Goal: Communication & Community: Share content

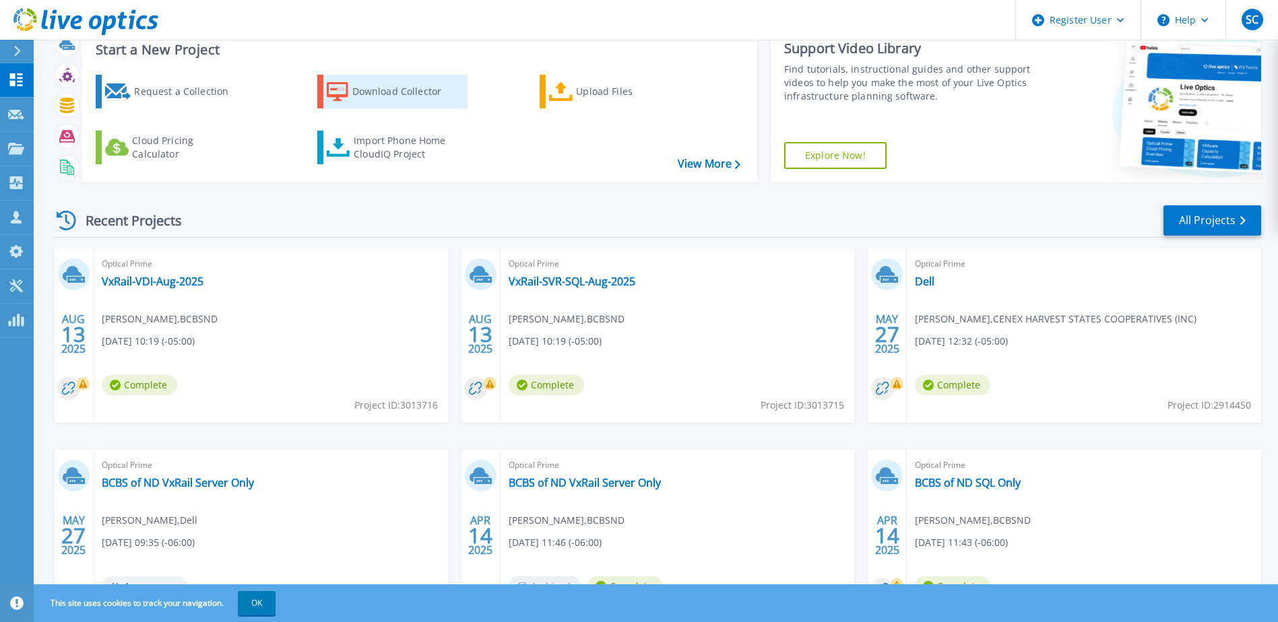
scroll to position [67, 0]
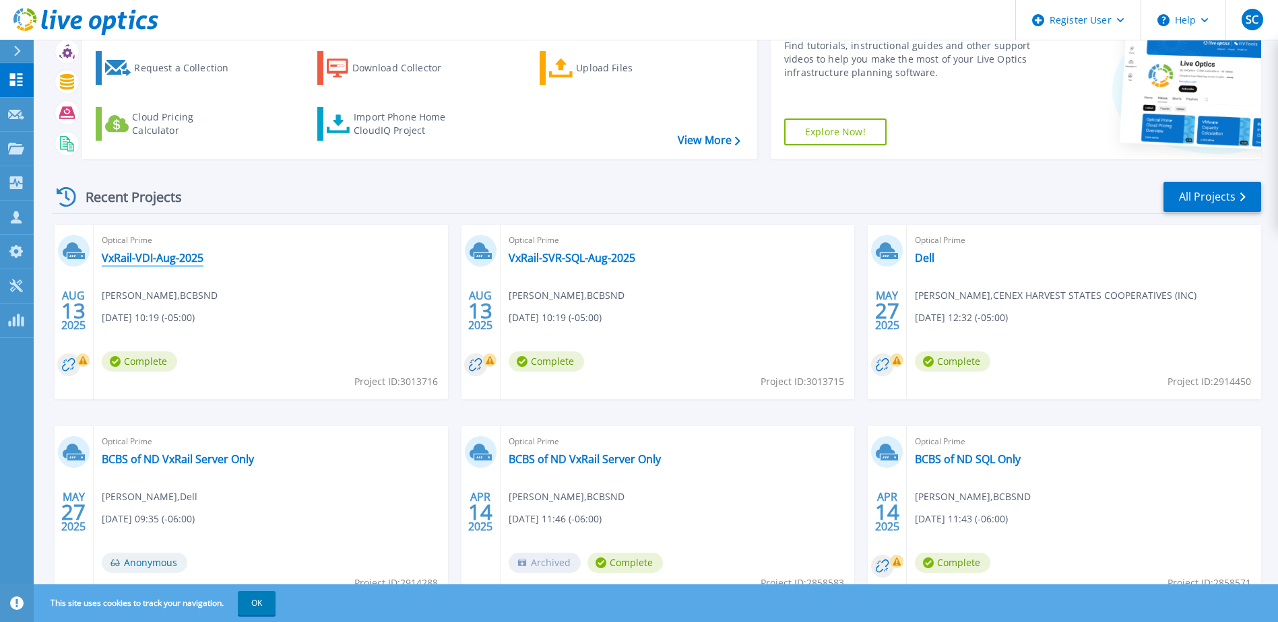
click at [195, 256] on link "VxRail-VDI-Aug-2025" at bounding box center [153, 257] width 102 height 13
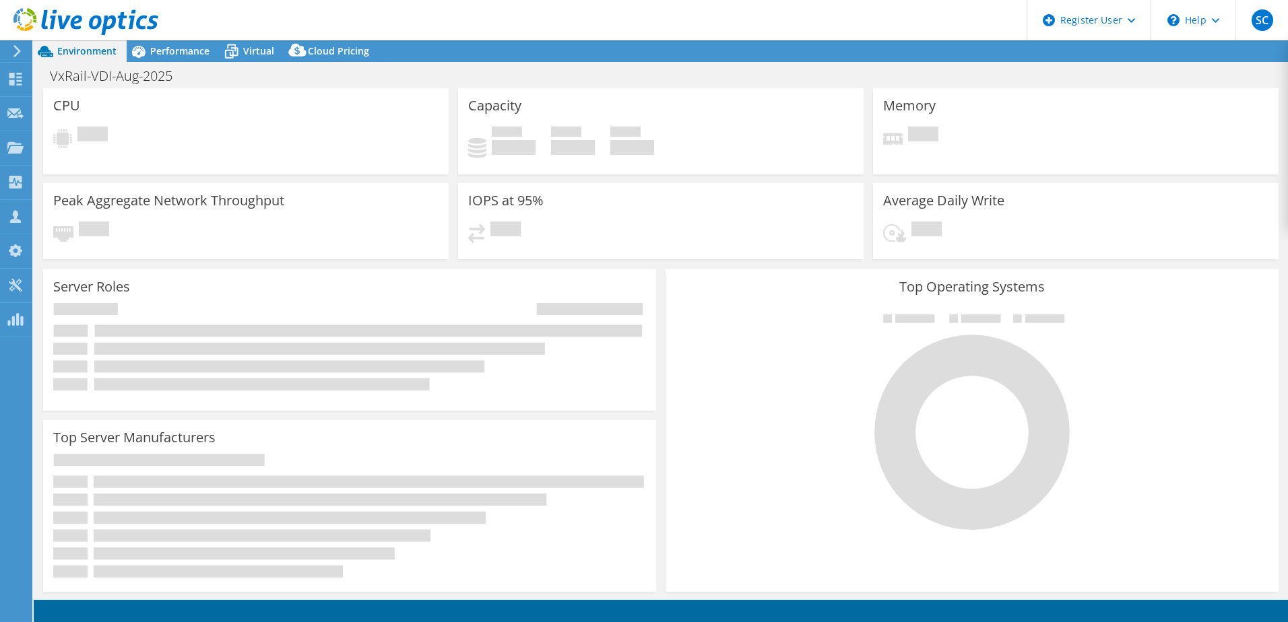
select select "USD"
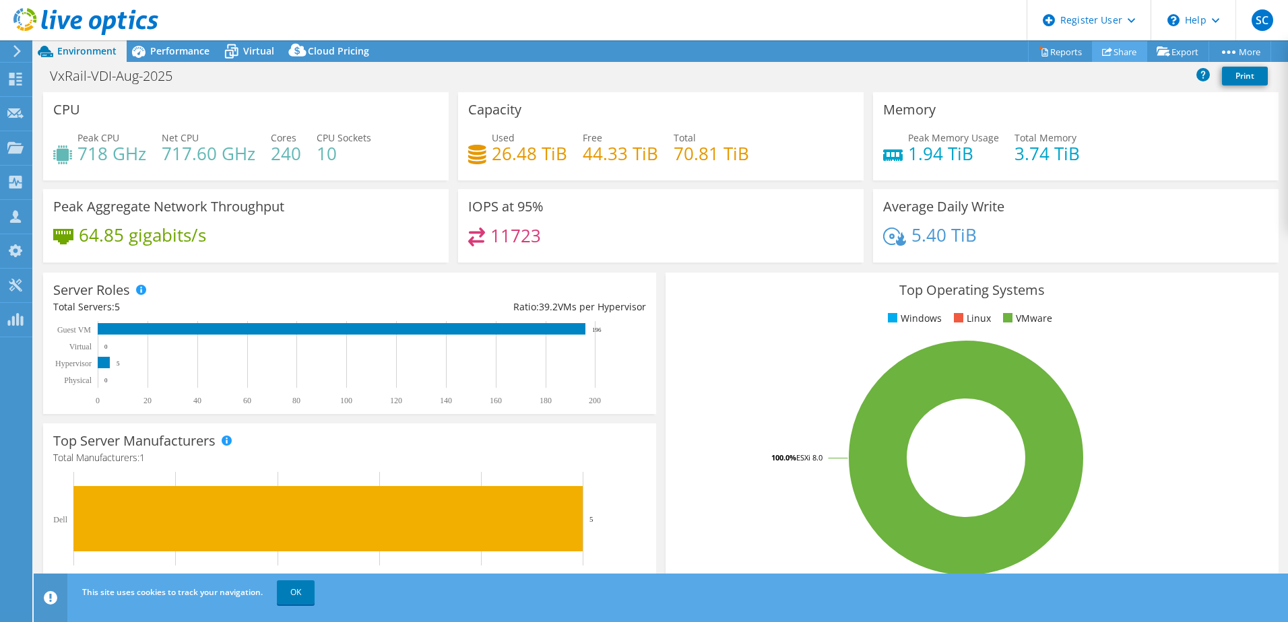
click at [1118, 49] on link "Share" at bounding box center [1119, 51] width 55 height 21
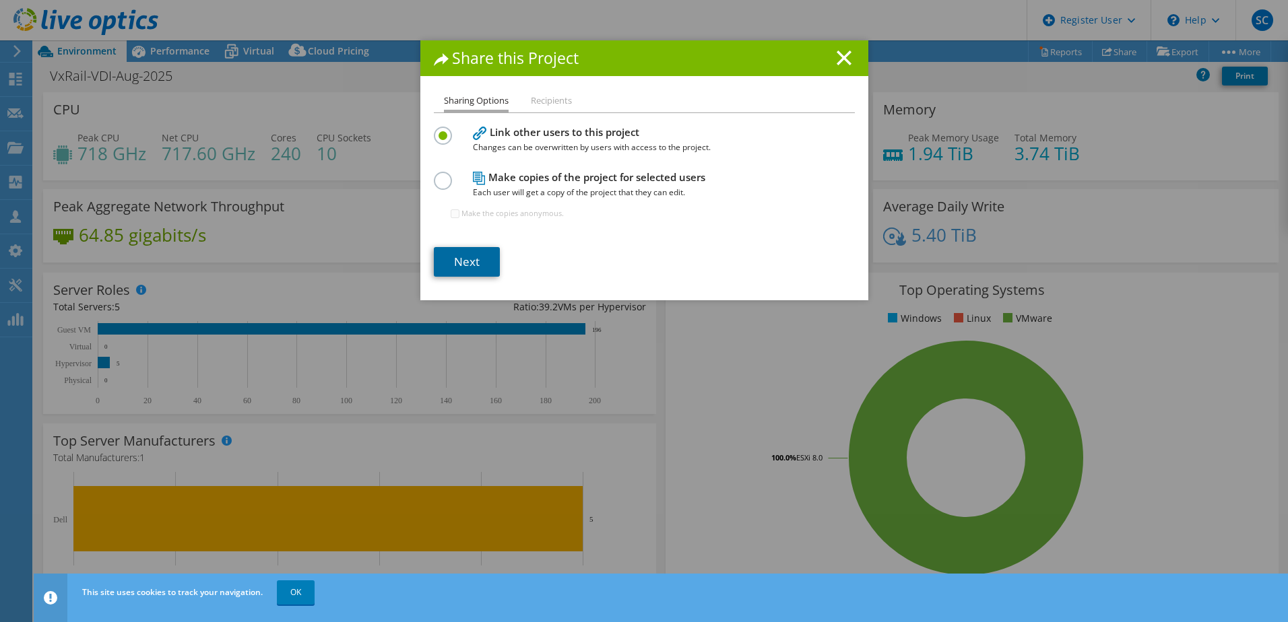
click at [434, 264] on link "Next" at bounding box center [467, 262] width 66 height 30
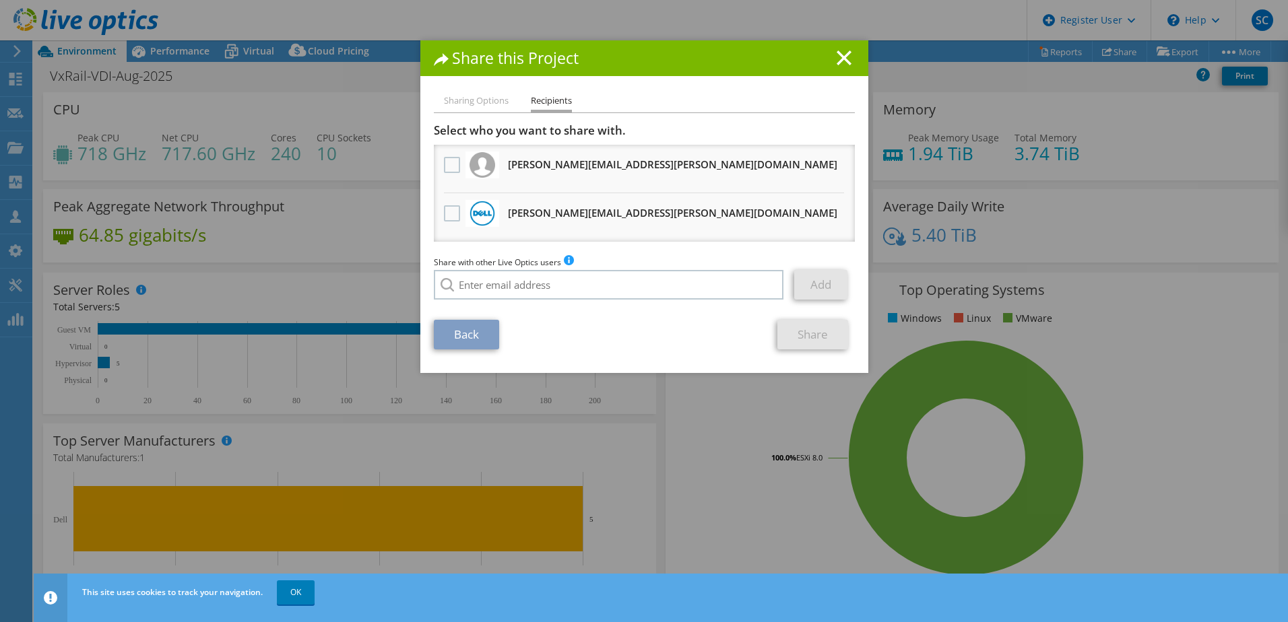
click at [459, 340] on link "Back" at bounding box center [466, 335] width 65 height 30
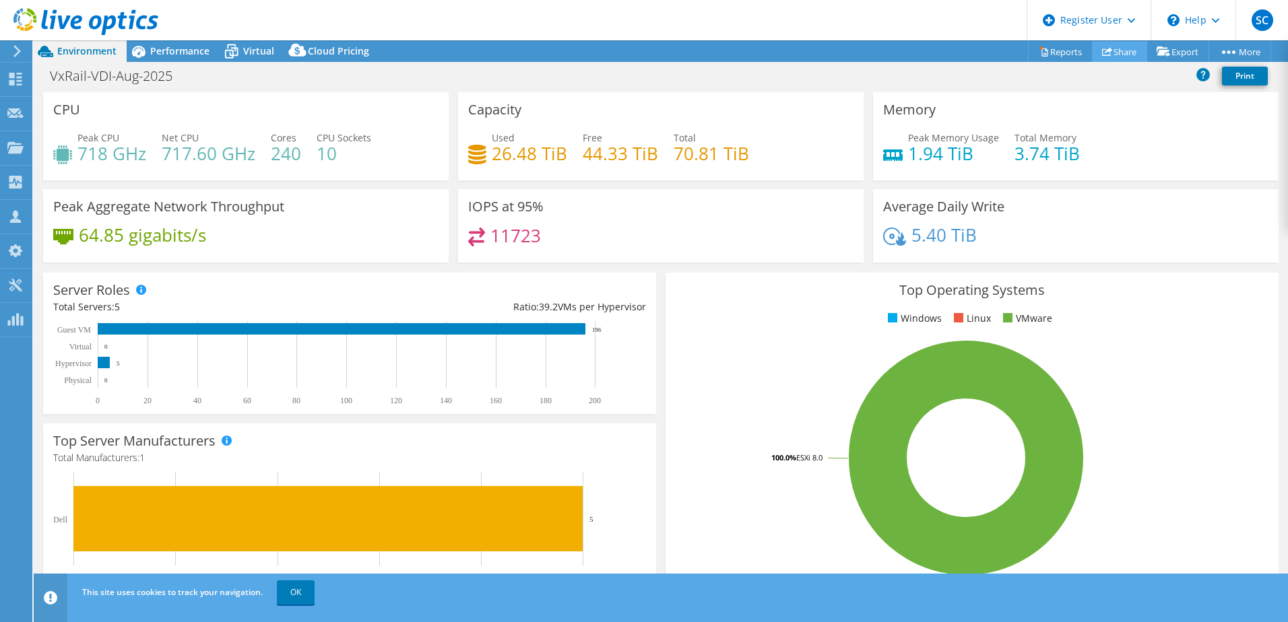
click at [1127, 51] on link "Share" at bounding box center [1119, 51] width 55 height 21
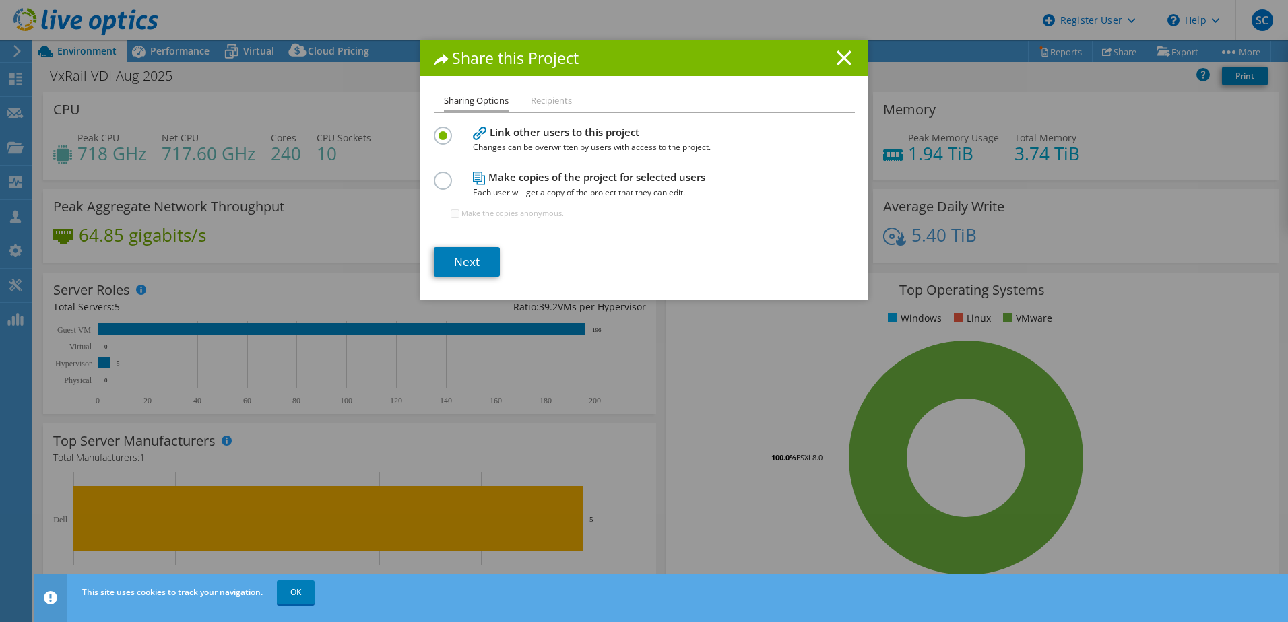
click at [539, 176] on h4 "Make copies of the project for selected users Each user will get a copy of the …" at bounding box center [641, 185] width 337 height 30
click at [426, 181] on div "Sharing Options Recipients Link other users to this project Changes can be over…" at bounding box center [644, 196] width 448 height 207
click at [435, 175] on label at bounding box center [446, 173] width 24 height 3
click at [0, 0] on input "radio" at bounding box center [0, 0] width 0 height 0
click at [457, 262] on link "Next" at bounding box center [467, 262] width 66 height 30
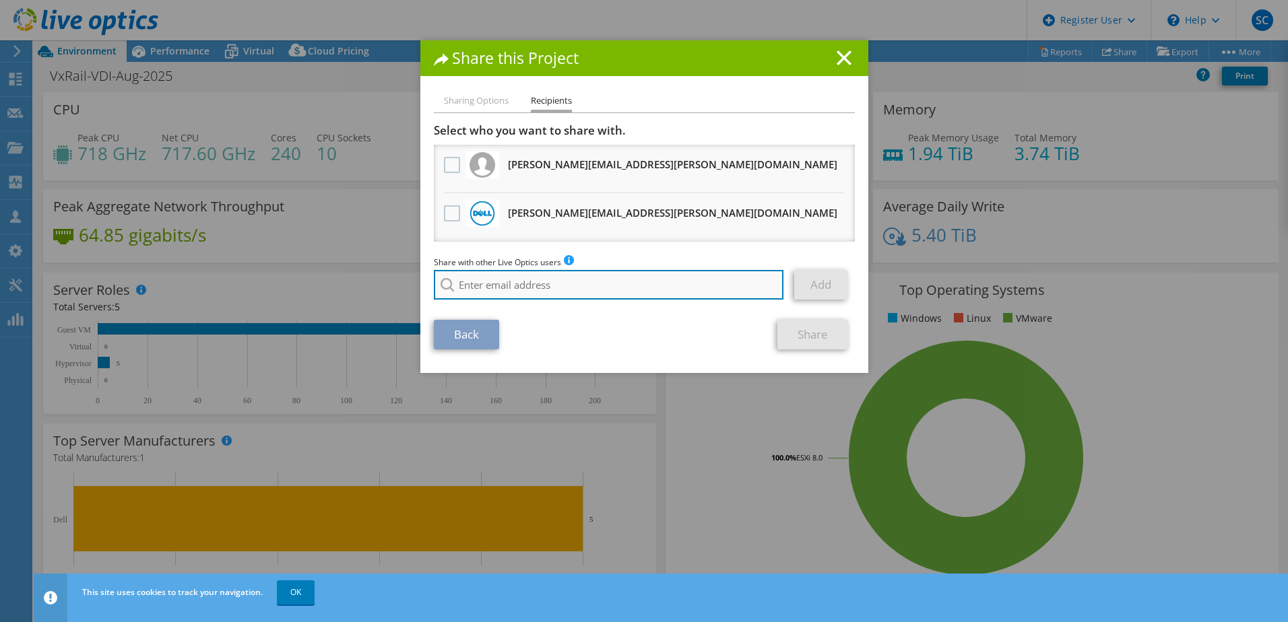
click at [521, 285] on input "search" at bounding box center [609, 285] width 350 height 30
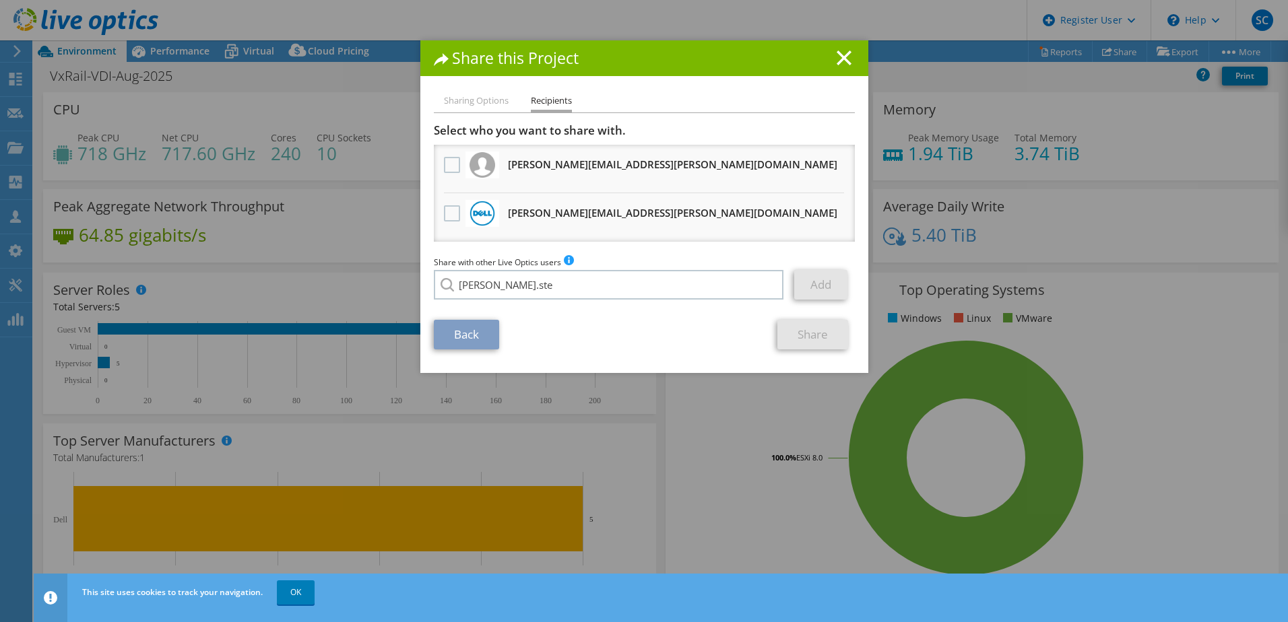
click at [505, 298] on li "[PERSON_NAME][EMAIL_ADDRESS][PERSON_NAME][DOMAIN_NAME]" at bounding box center [571, 294] width 274 height 16
type input "[PERSON_NAME][EMAIL_ADDRESS][PERSON_NAME][DOMAIN_NAME]"
click at [826, 279] on link "Add" at bounding box center [820, 285] width 53 height 30
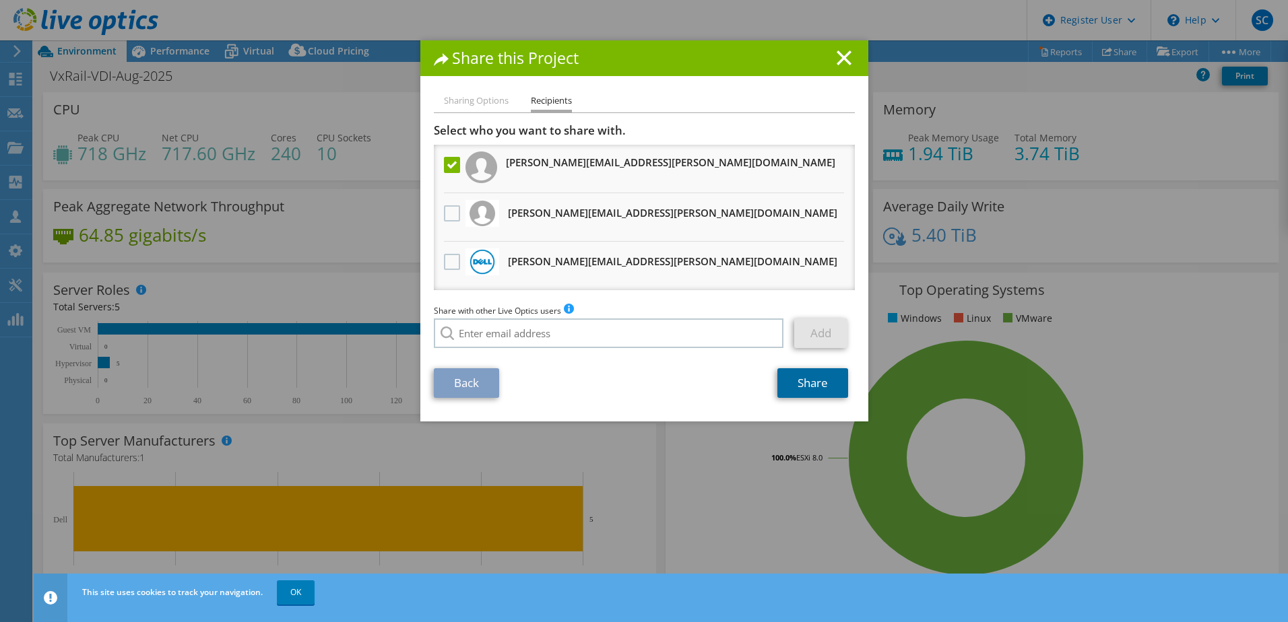
click at [814, 391] on link "Share" at bounding box center [812, 383] width 71 height 30
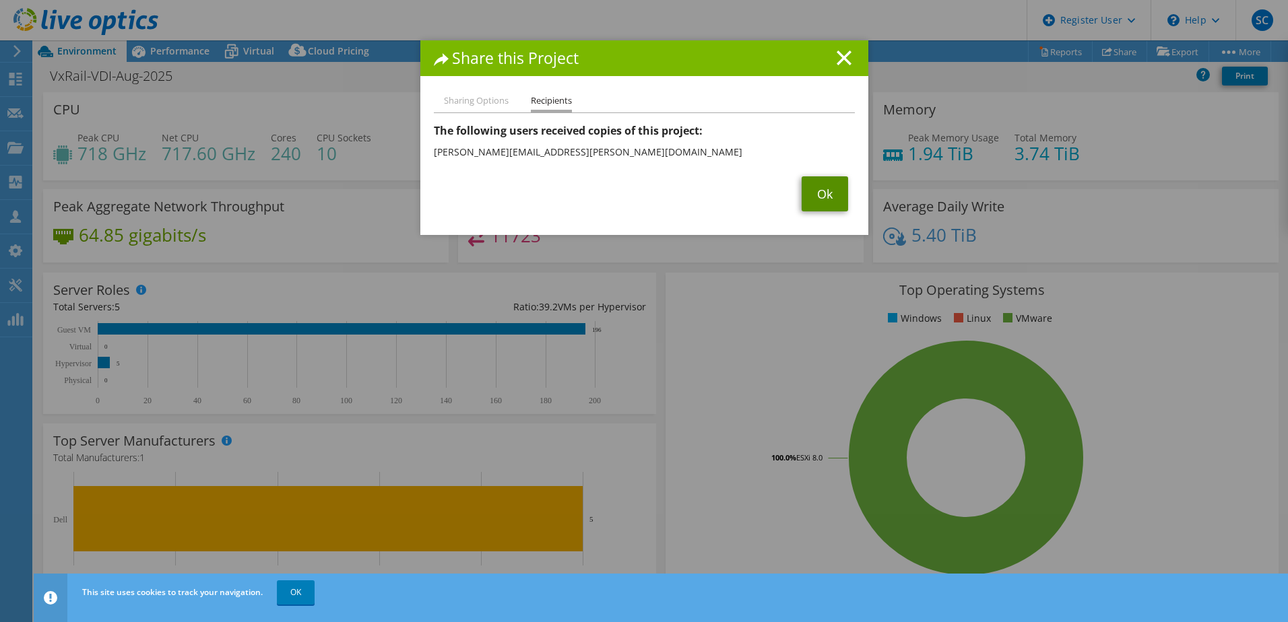
click at [818, 194] on link "Ok" at bounding box center [824, 193] width 46 height 35
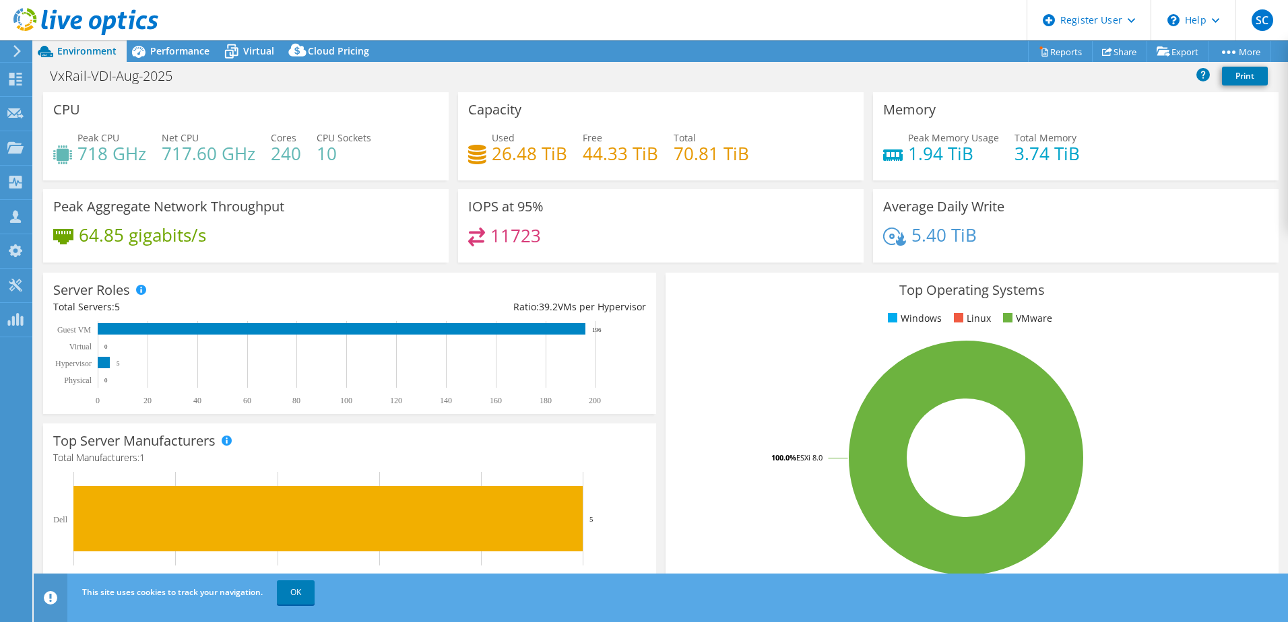
click at [90, 26] on use at bounding box center [85, 21] width 145 height 27
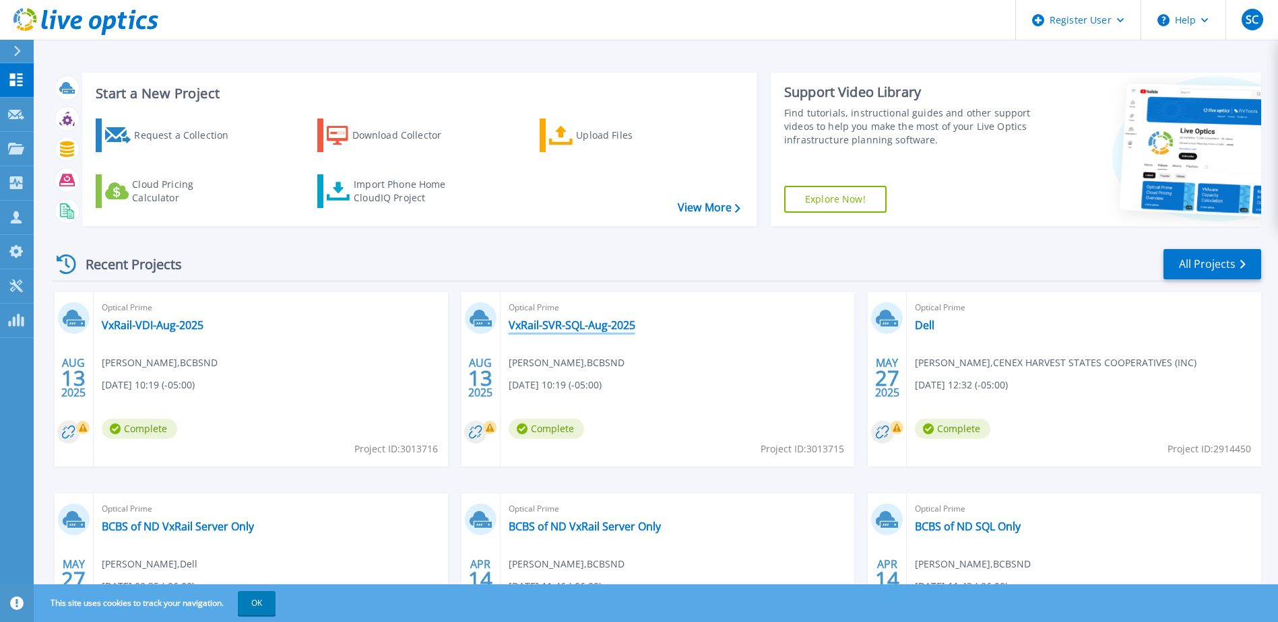
click at [570, 321] on link "VxRail-SVR-SQL-Aug-2025" at bounding box center [571, 325] width 127 height 13
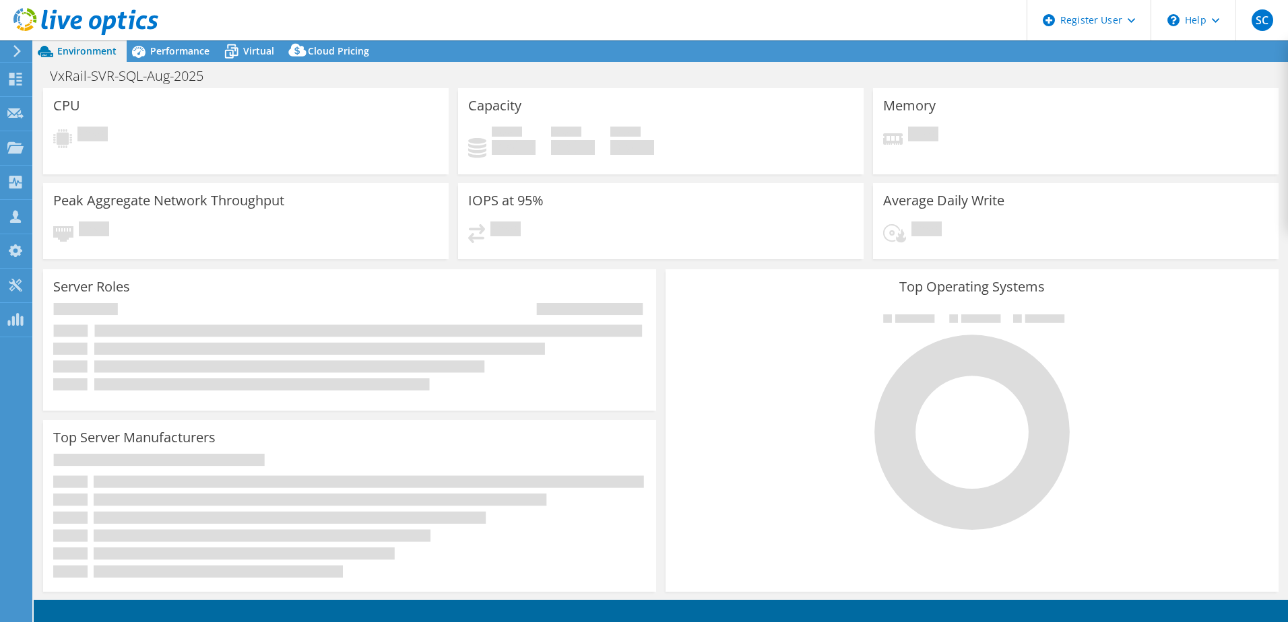
select select "USD"
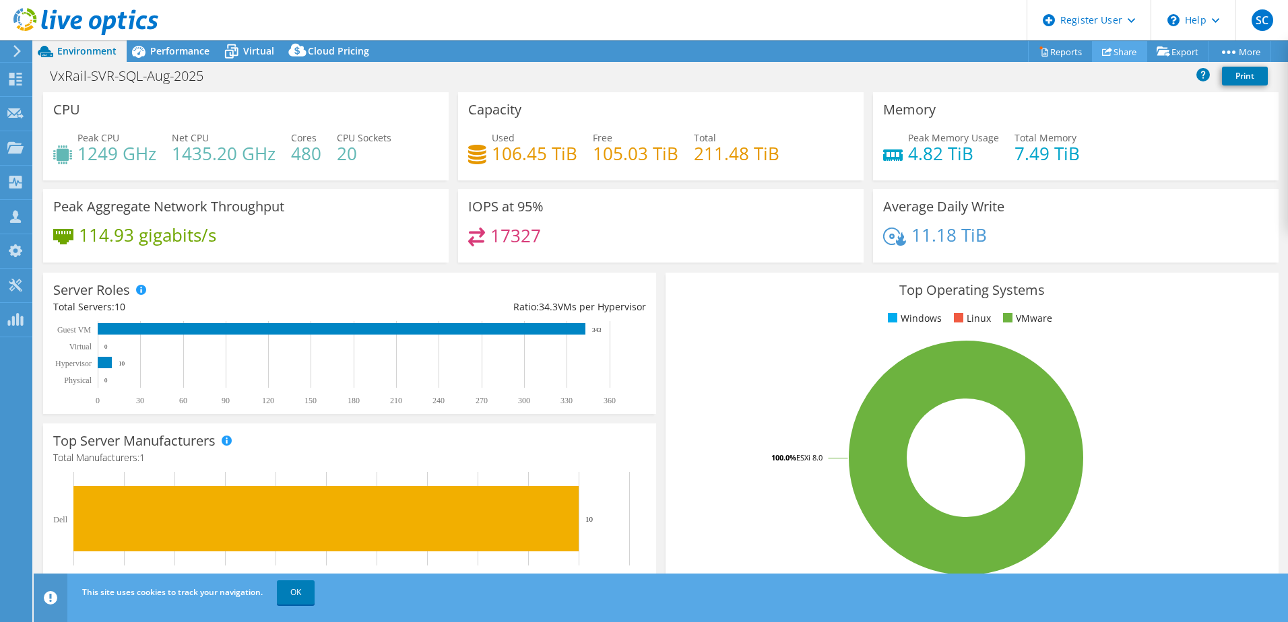
click at [1127, 46] on link "Share" at bounding box center [1119, 51] width 55 height 21
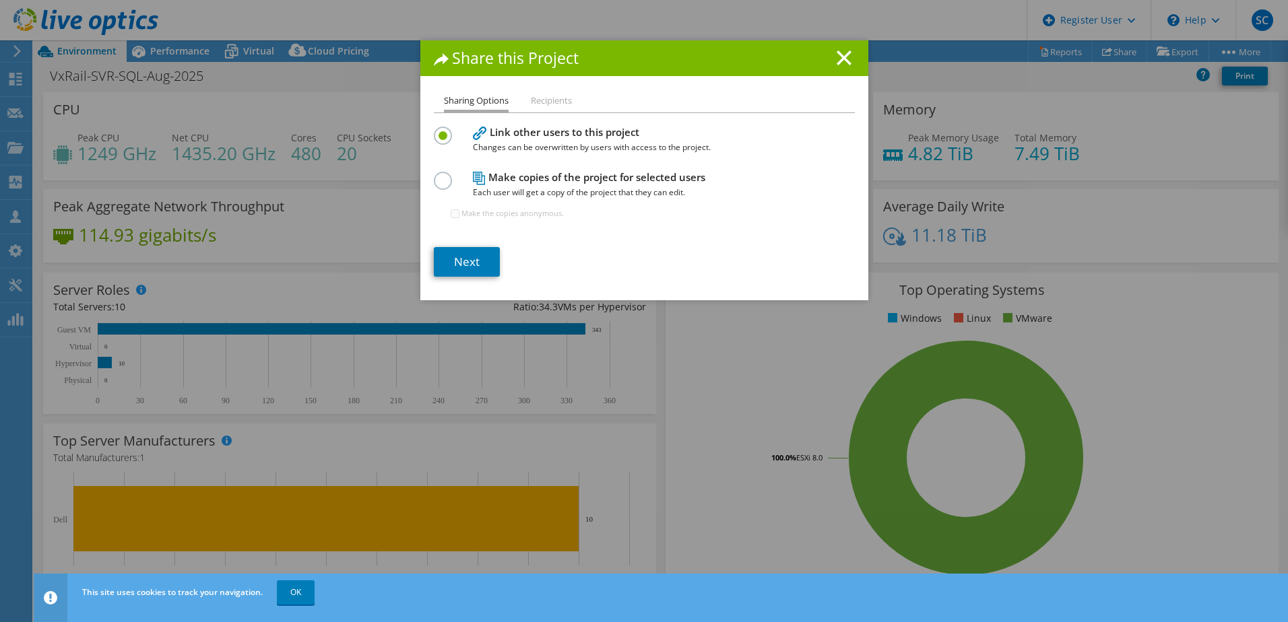
click at [549, 171] on h4 "Make copies of the project for selected users Each user will get a copy of the …" at bounding box center [641, 185] width 337 height 30
click at [438, 175] on label at bounding box center [446, 173] width 24 height 3
click at [0, 0] on input "radio" at bounding box center [0, 0] width 0 height 0
click at [461, 259] on link "Next" at bounding box center [467, 262] width 66 height 30
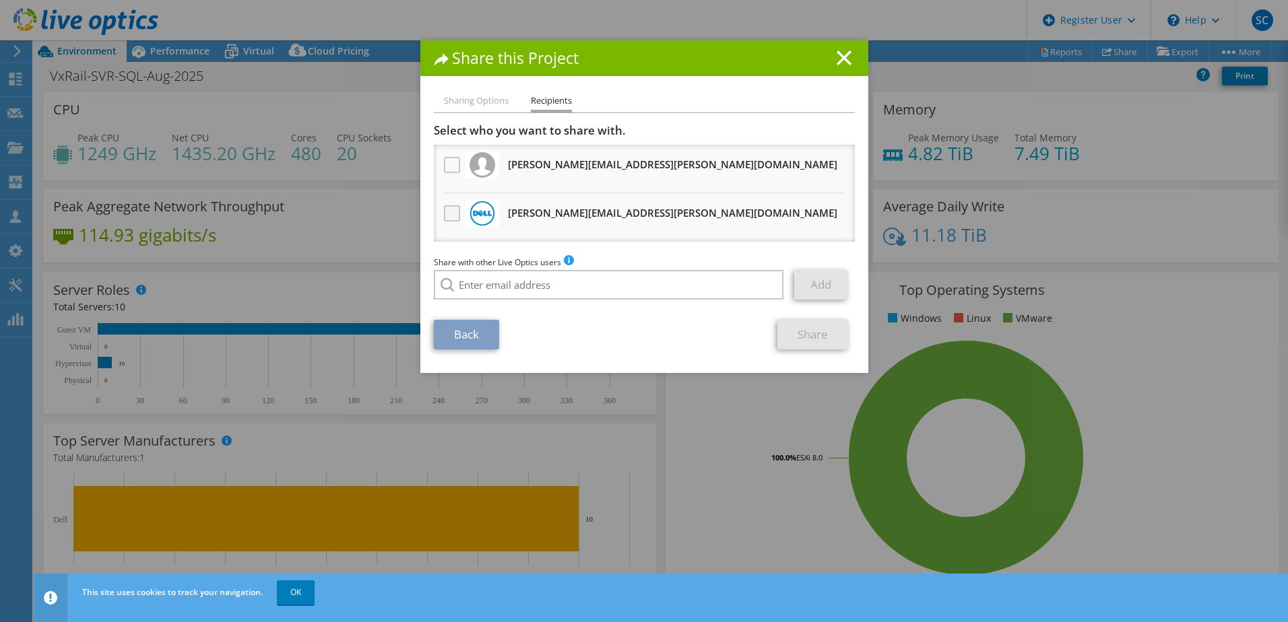
click at [447, 220] on label at bounding box center [454, 213] width 20 height 16
click at [0, 0] on input "checkbox" at bounding box center [0, 0] width 0 height 0
click at [793, 336] on link "Share" at bounding box center [812, 335] width 71 height 30
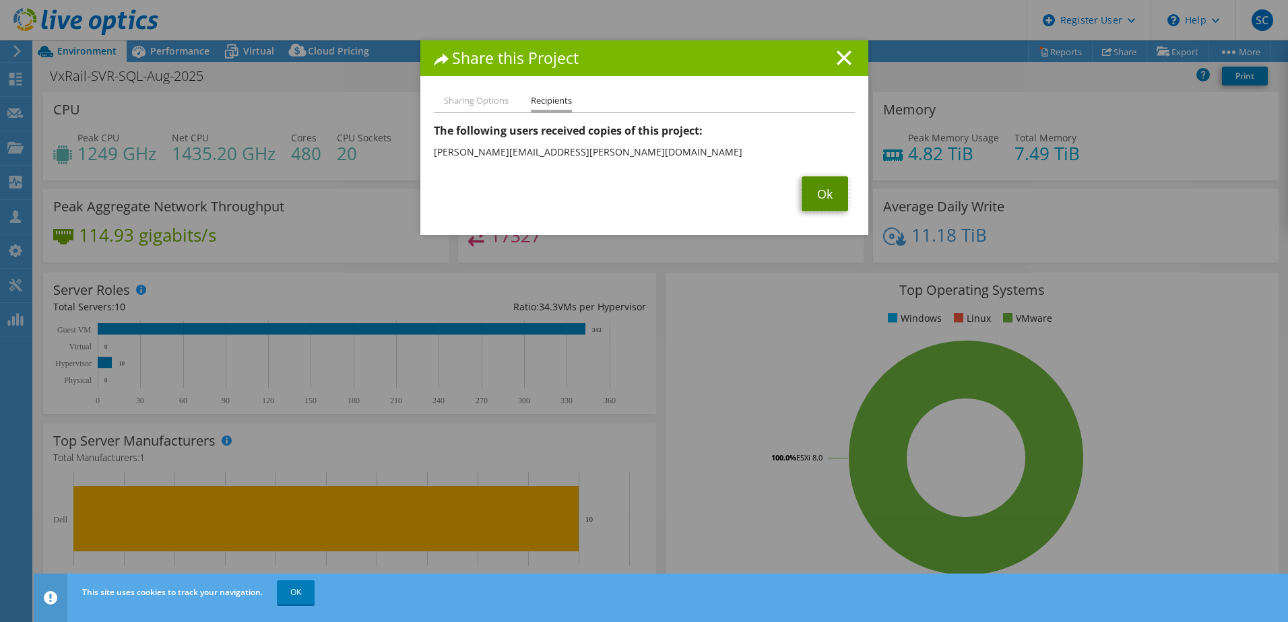
click at [828, 197] on link "Ok" at bounding box center [824, 193] width 46 height 35
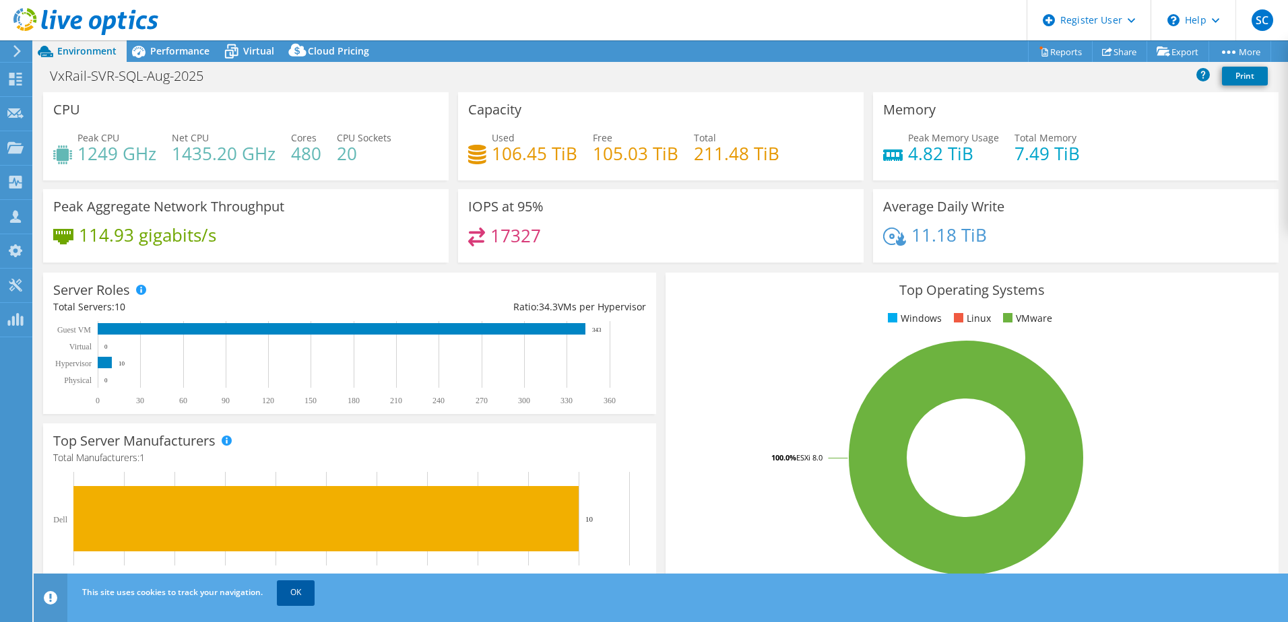
click at [288, 593] on link "OK" at bounding box center [296, 593] width 38 height 24
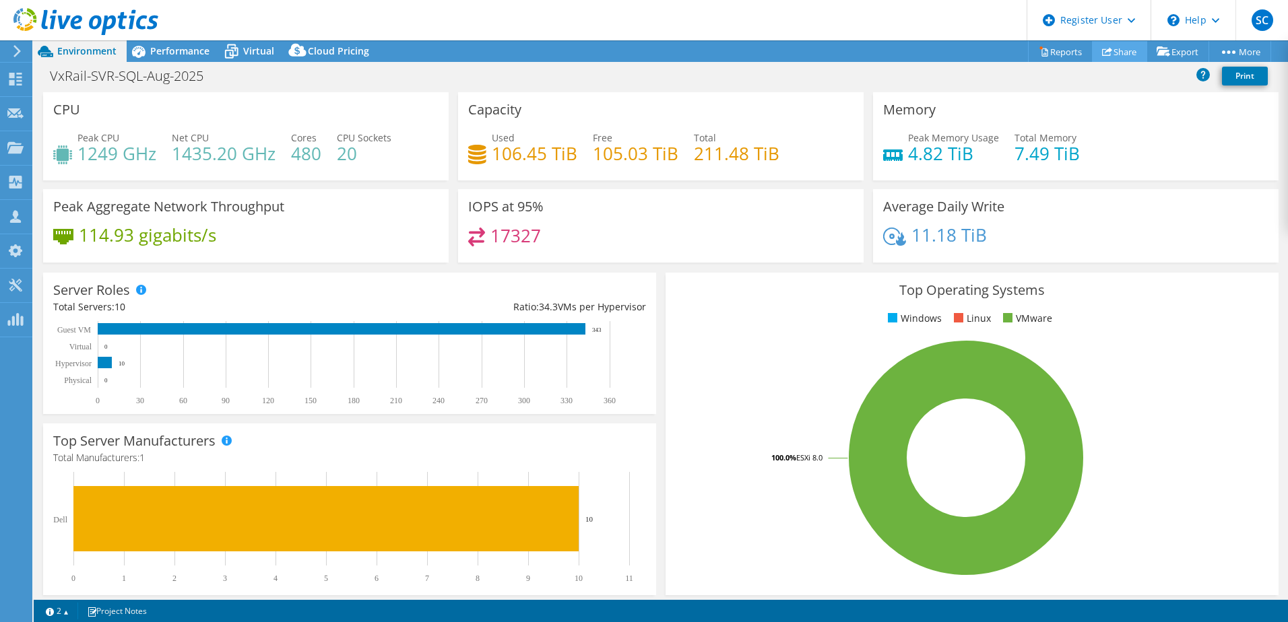
click at [1113, 46] on link "Share" at bounding box center [1119, 51] width 55 height 21
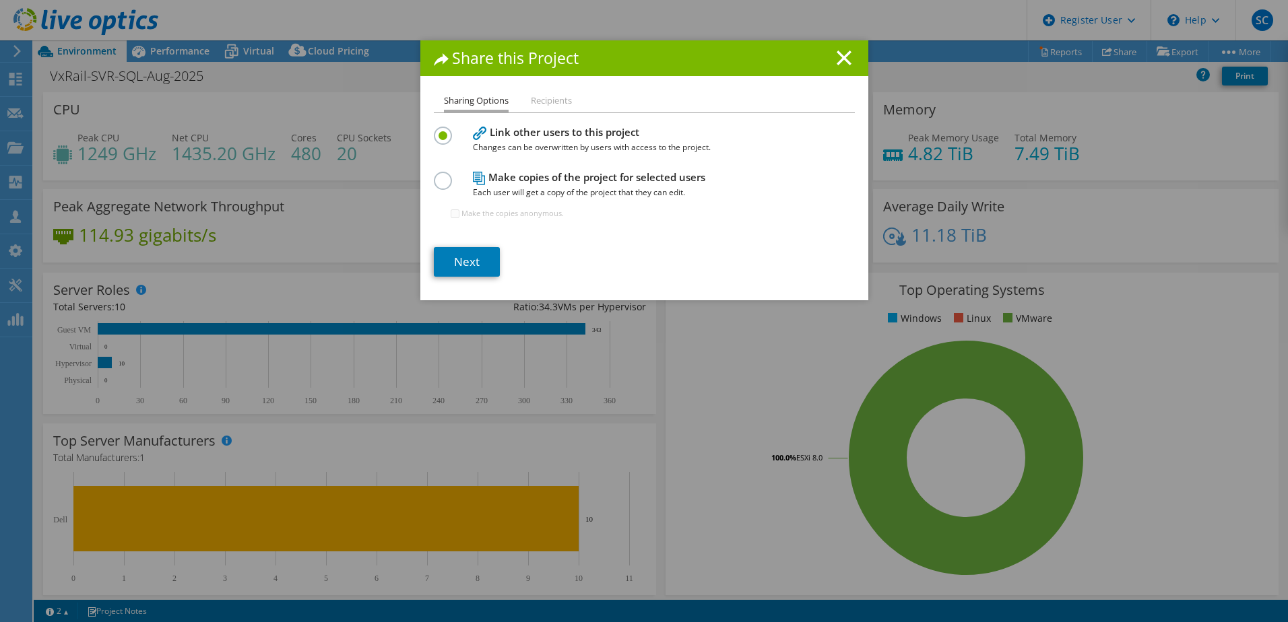
click at [501, 182] on h4 "Make copies of the project for selected users Each user will get a copy of the …" at bounding box center [641, 185] width 337 height 30
click at [442, 175] on label at bounding box center [446, 173] width 24 height 3
click at [0, 0] on input "radio" at bounding box center [0, 0] width 0 height 0
click at [459, 266] on link "Next" at bounding box center [467, 262] width 66 height 30
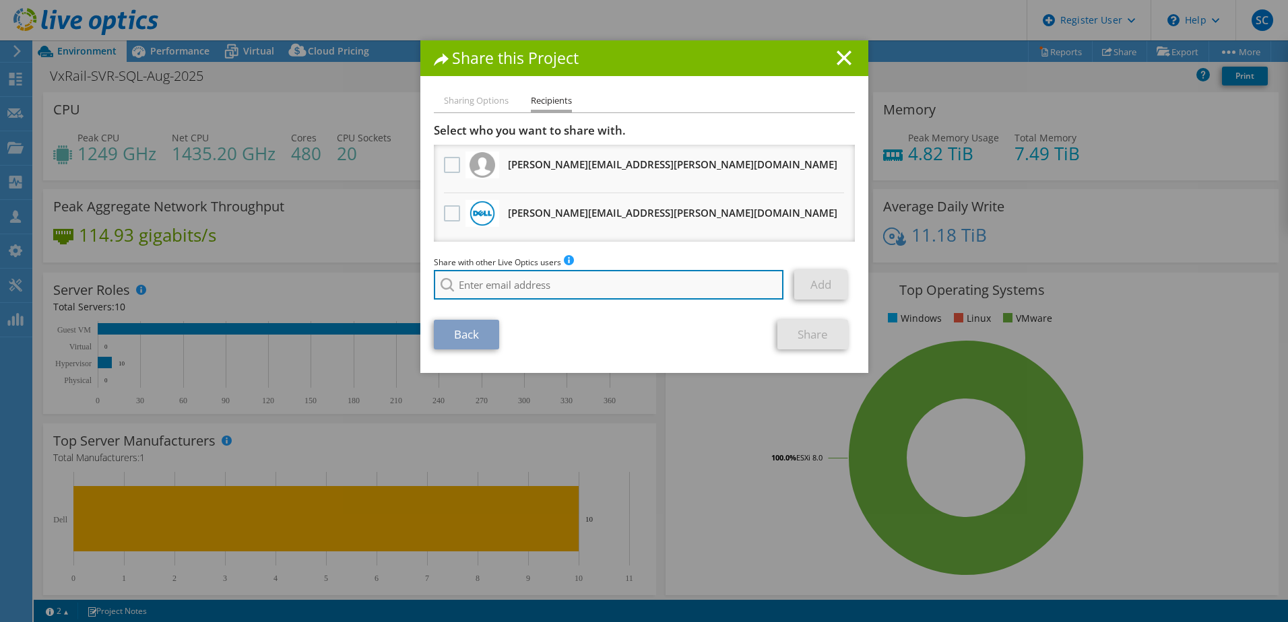
click at [560, 286] on input "search" at bounding box center [609, 285] width 350 height 30
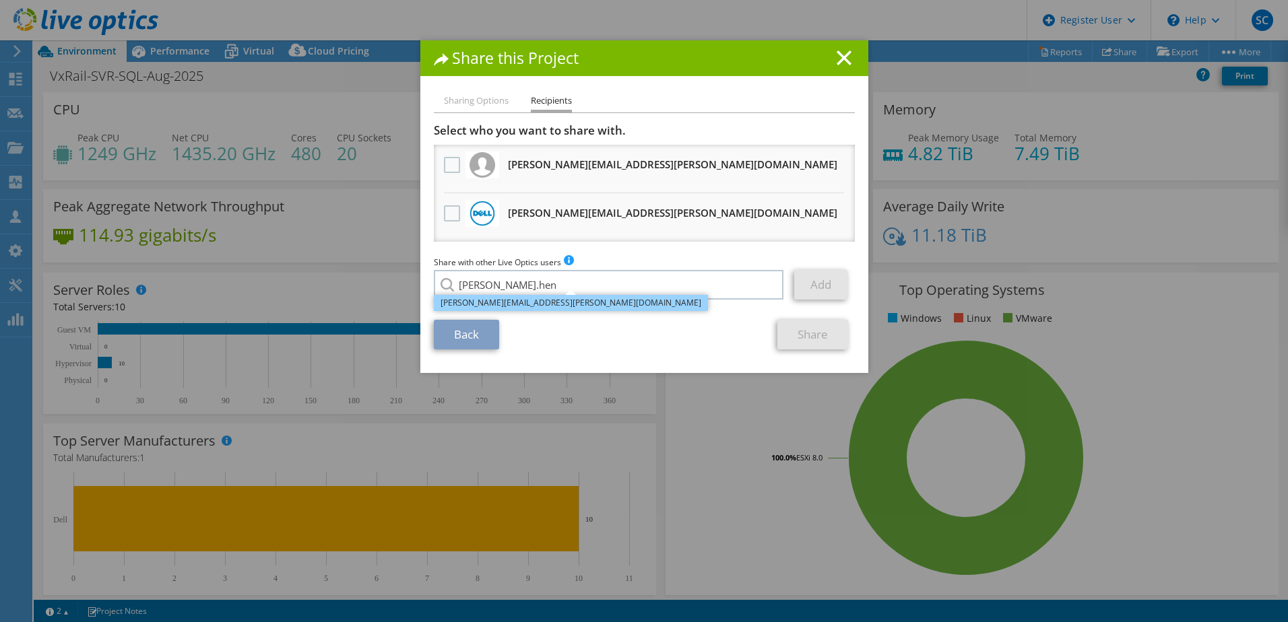
click at [525, 302] on li "[PERSON_NAME][EMAIL_ADDRESS][PERSON_NAME][DOMAIN_NAME]" at bounding box center [571, 303] width 274 height 16
type input "[PERSON_NAME][EMAIL_ADDRESS][PERSON_NAME][DOMAIN_NAME]"
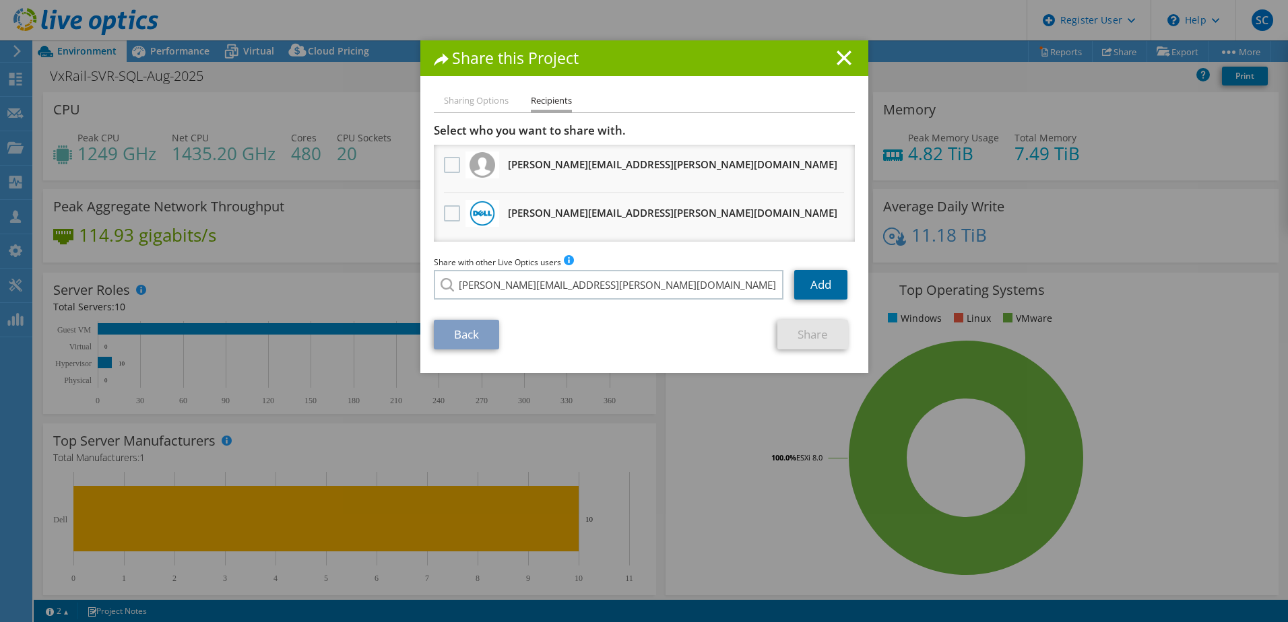
click at [814, 286] on link "Add" at bounding box center [820, 285] width 53 height 30
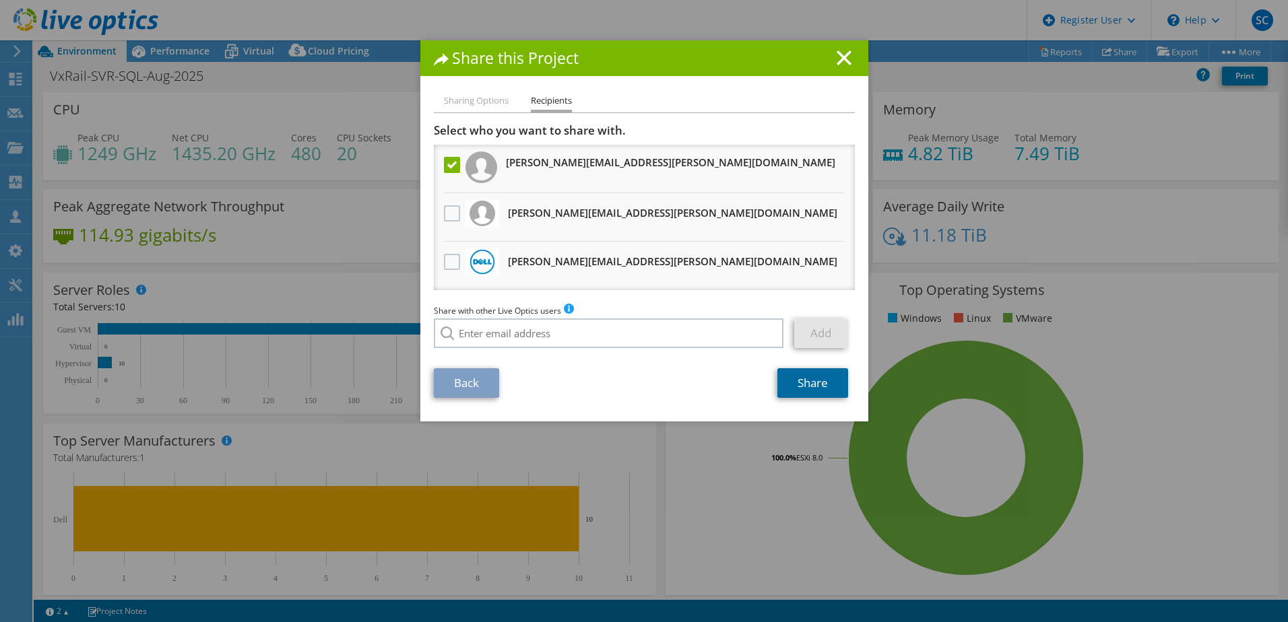
click at [817, 385] on link "Share" at bounding box center [812, 383] width 71 height 30
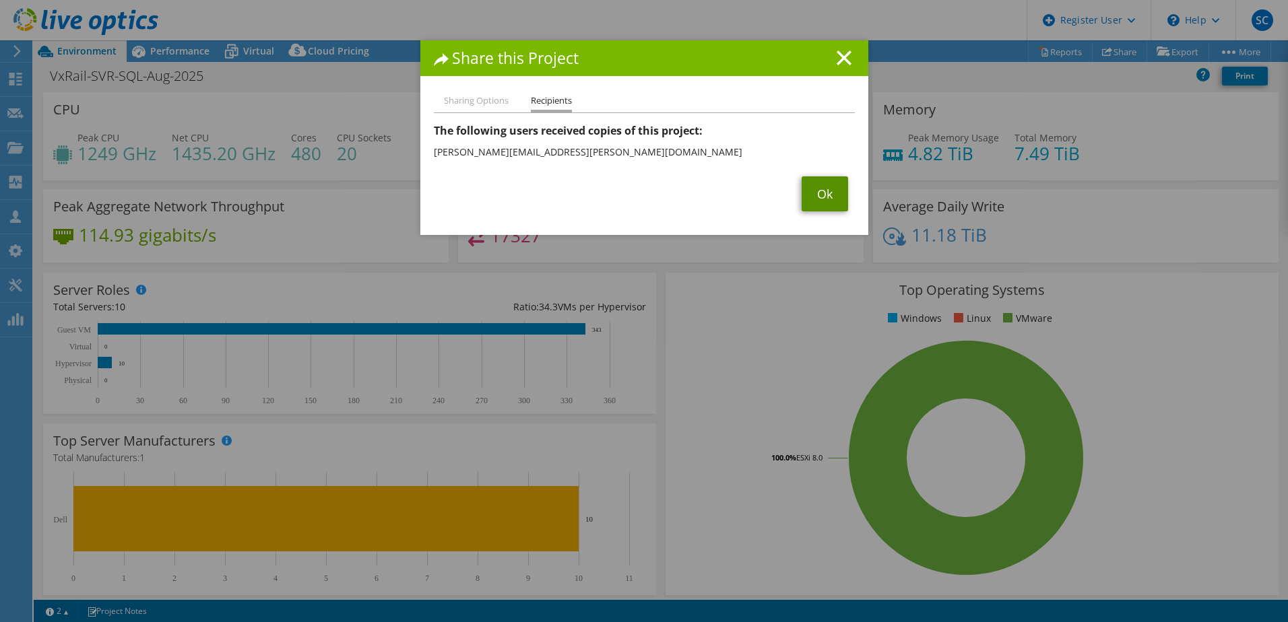
click at [832, 193] on link "Ok" at bounding box center [824, 193] width 46 height 35
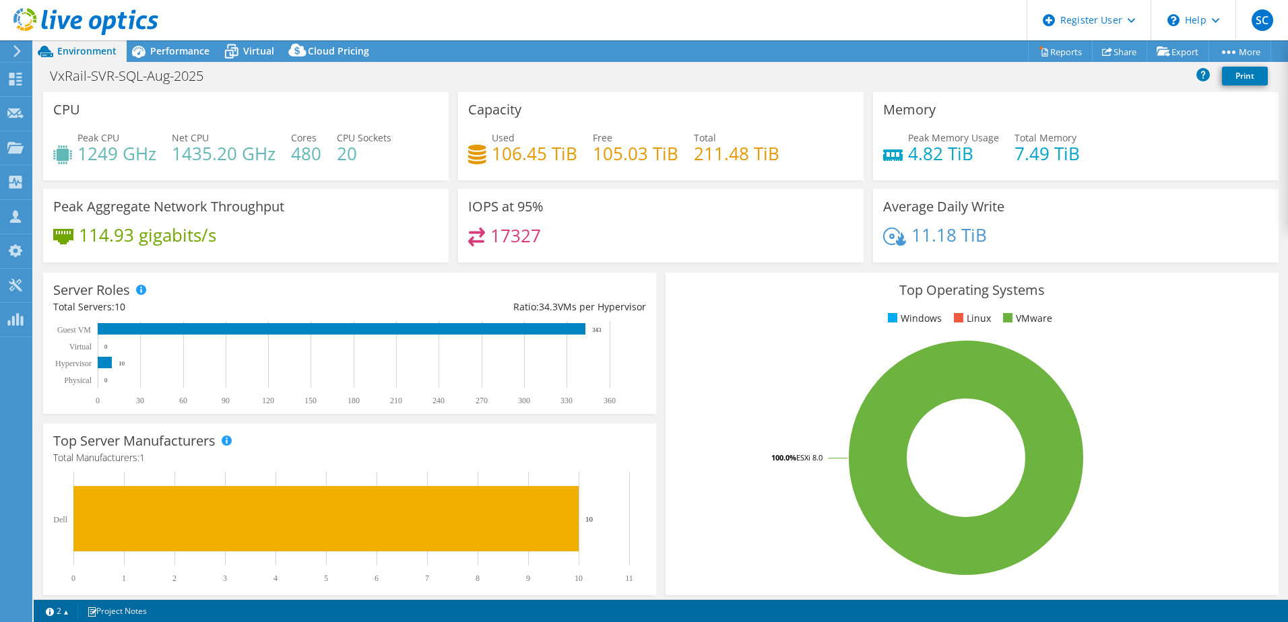
click at [100, 20] on use at bounding box center [85, 21] width 145 height 27
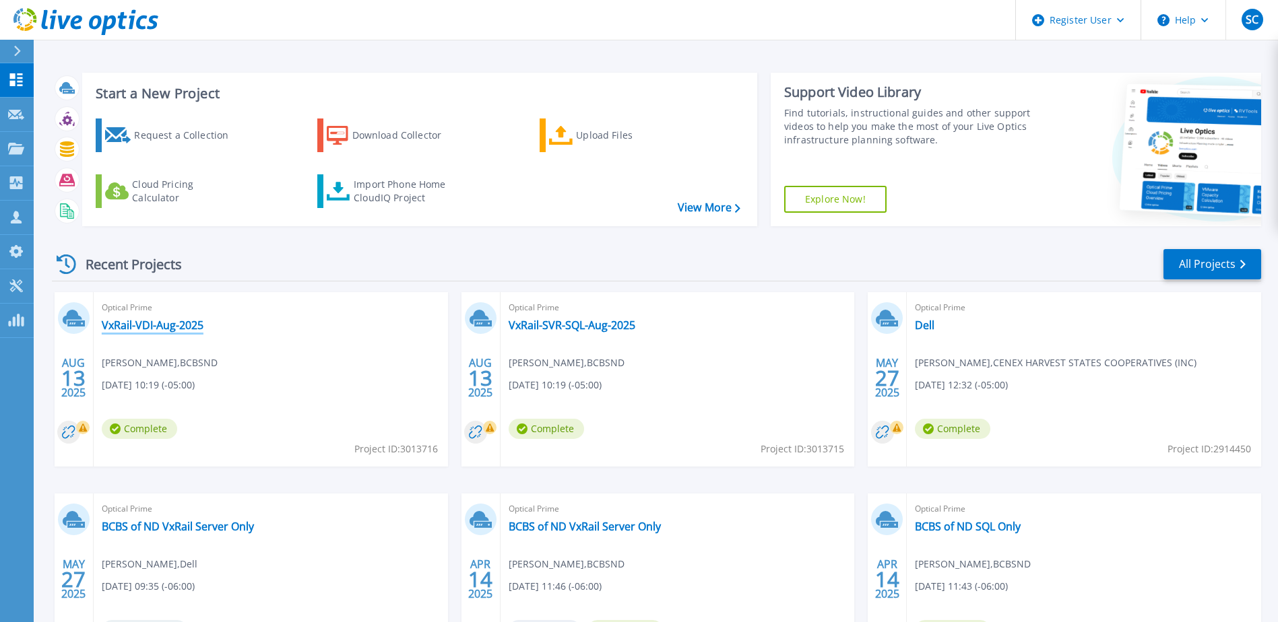
click at [143, 323] on link "VxRail-VDI-Aug-2025" at bounding box center [153, 325] width 102 height 13
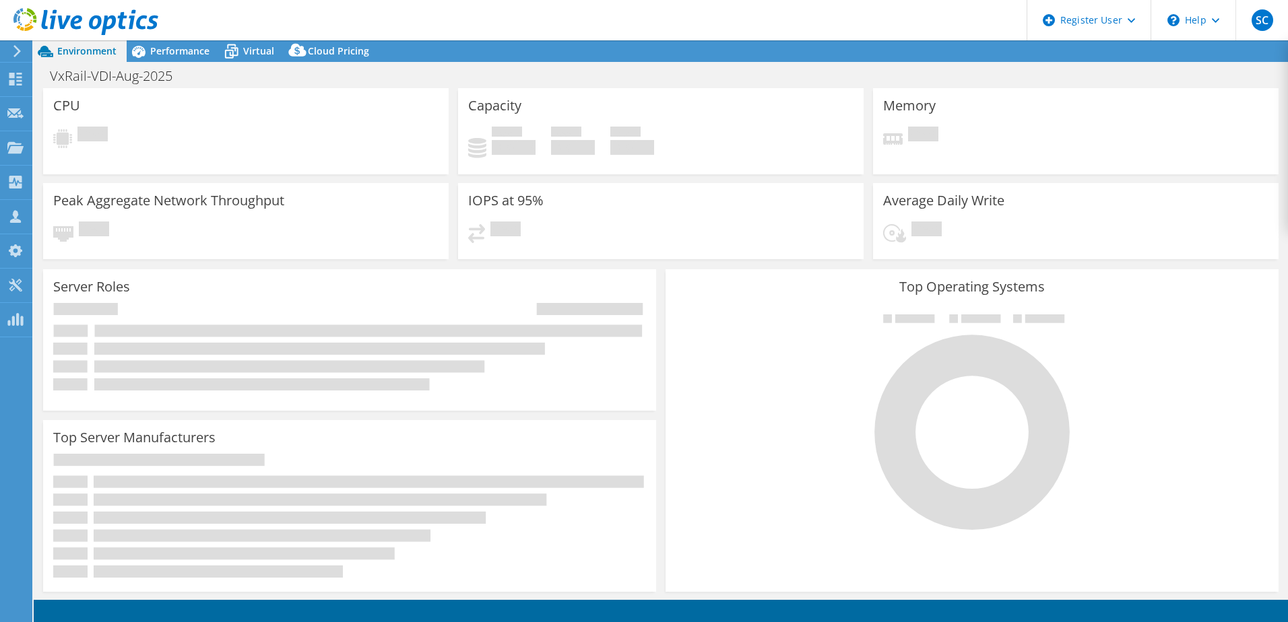
select select "USD"
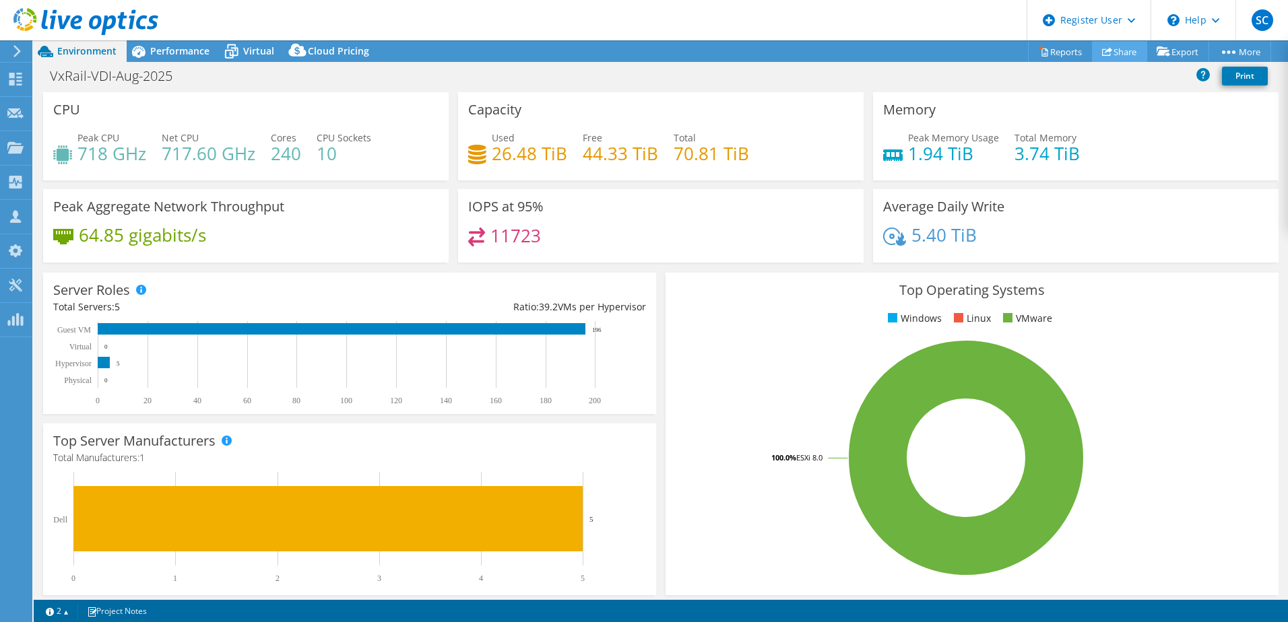
click at [1121, 53] on link "Share" at bounding box center [1119, 51] width 55 height 21
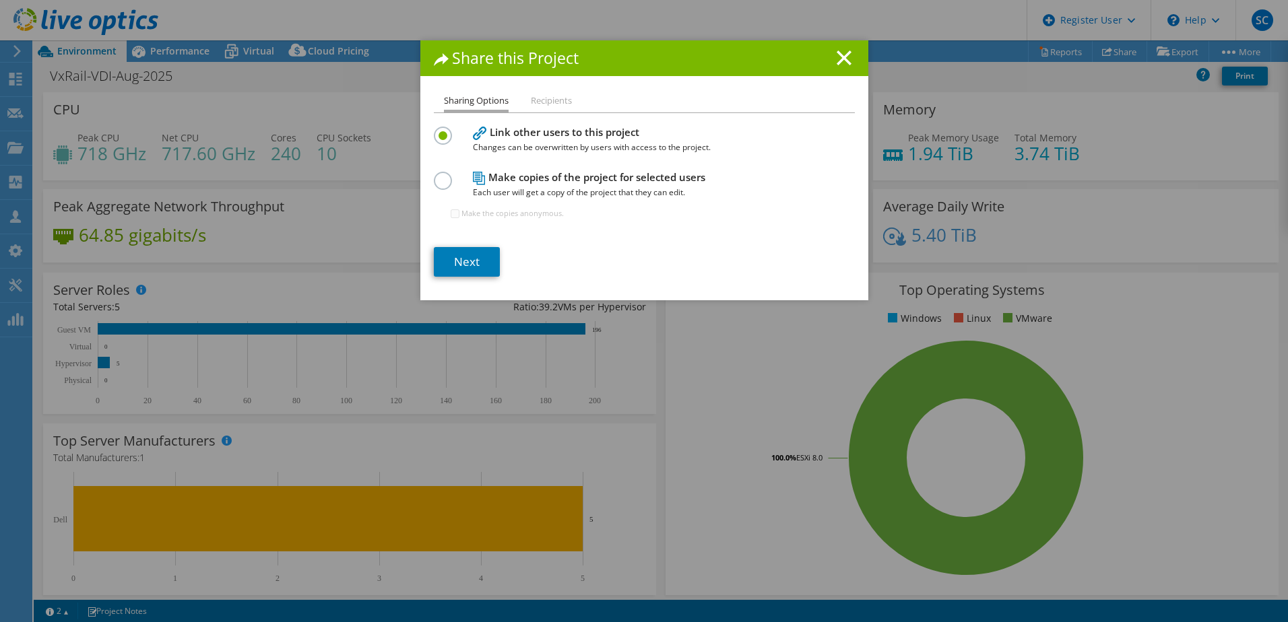
click at [517, 189] on span "Each user will get a copy of the project that they can edit." at bounding box center [641, 192] width 337 height 15
click at [478, 183] on icon at bounding box center [479, 178] width 13 height 13
click at [436, 175] on label at bounding box center [446, 173] width 24 height 3
click at [0, 0] on input "radio" at bounding box center [0, 0] width 0 height 0
click at [450, 268] on link "Next" at bounding box center [467, 262] width 66 height 30
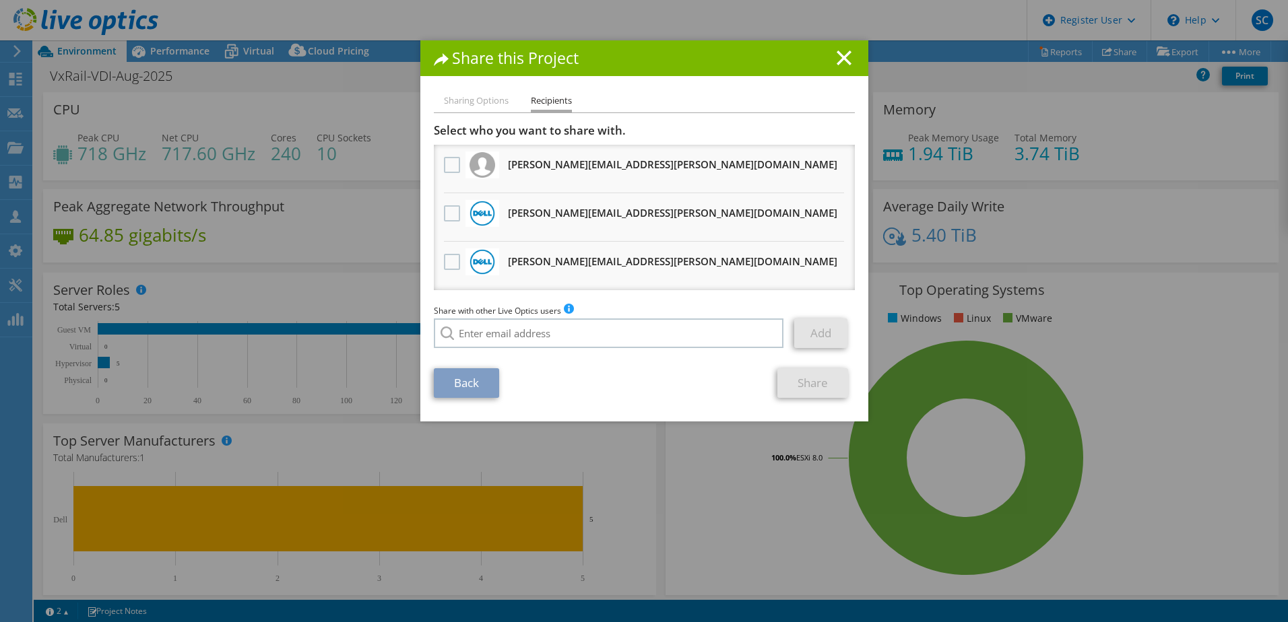
click at [440, 262] on div at bounding box center [451, 263] width 23 height 28
click at [445, 263] on label at bounding box center [454, 262] width 20 height 16
click at [0, 0] on input "checkbox" at bounding box center [0, 0] width 0 height 0
click at [805, 383] on link "Share" at bounding box center [812, 383] width 71 height 30
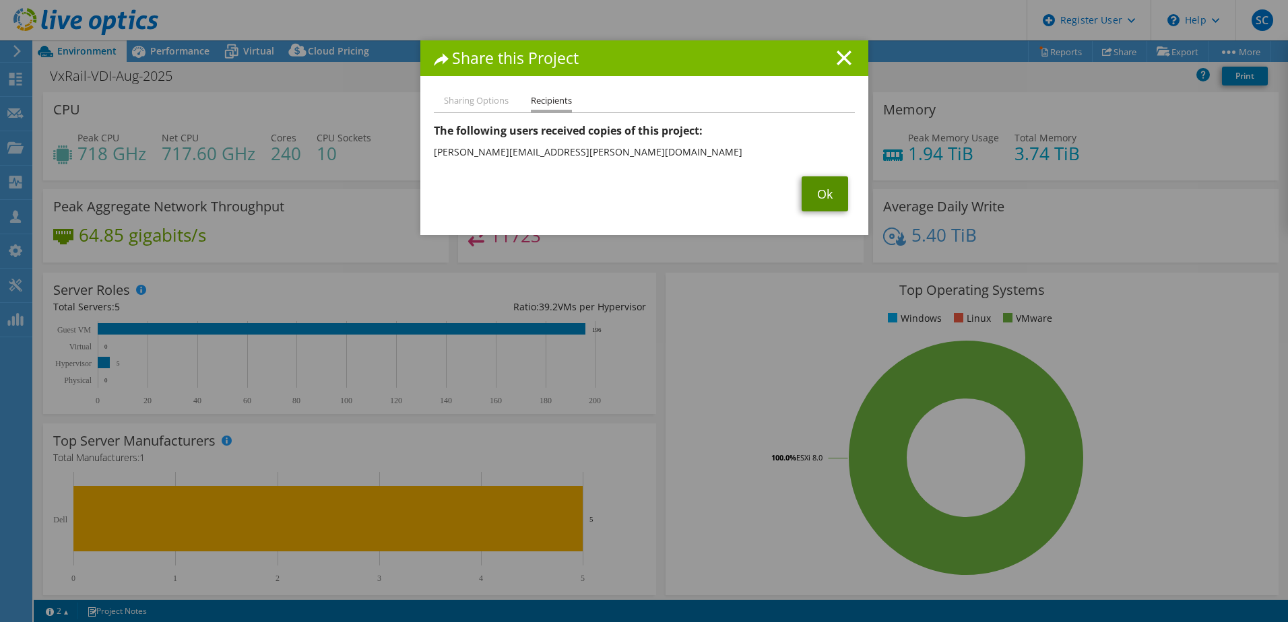
click at [819, 206] on link "Ok" at bounding box center [824, 193] width 46 height 35
